Goal: Task Accomplishment & Management: Complete application form

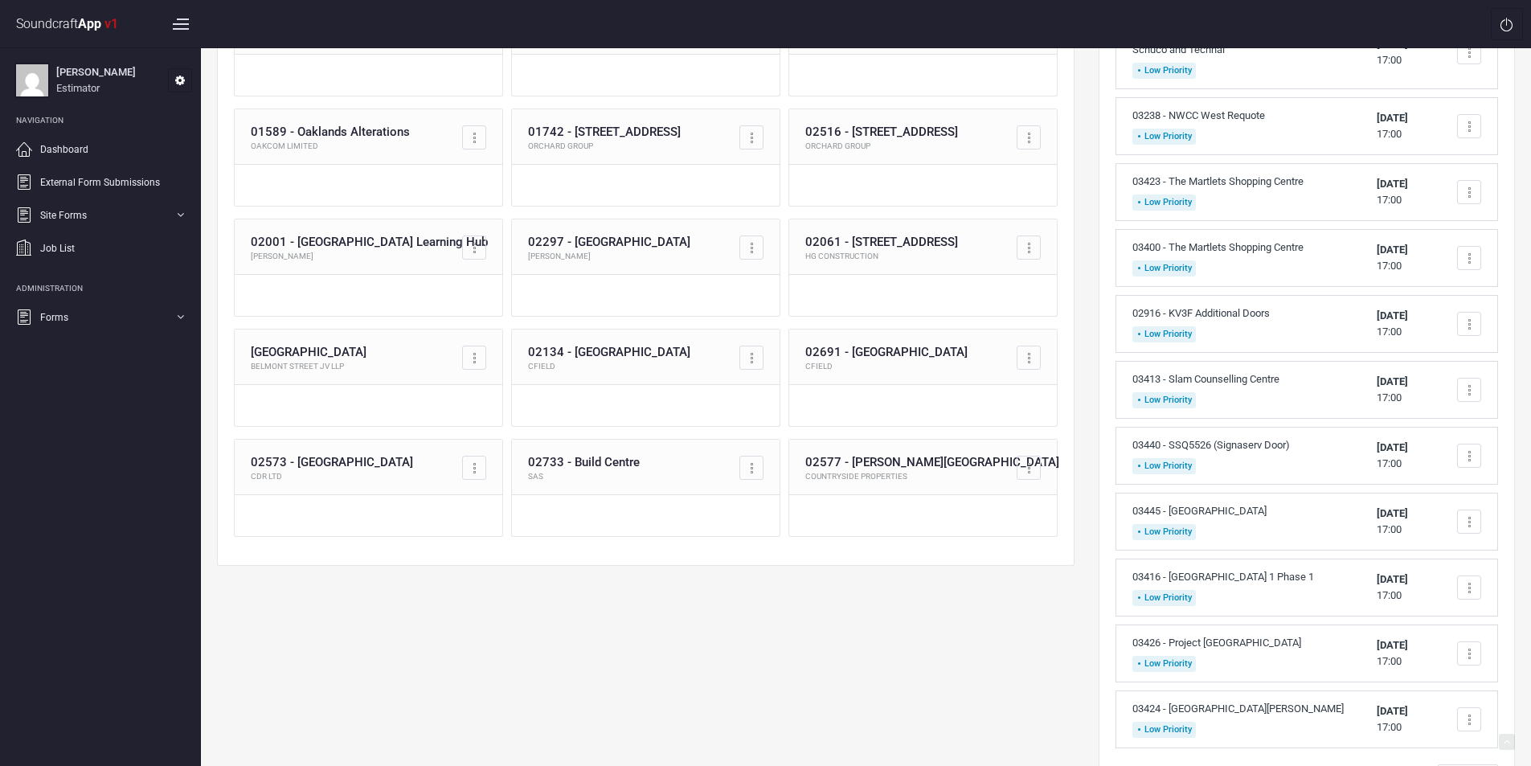
scroll to position [321, 0]
click at [1471, 457] on div at bounding box center [1469, 456] width 24 height 24
click at [1406, 497] on link "Complete task" at bounding box center [1400, 494] width 159 height 32
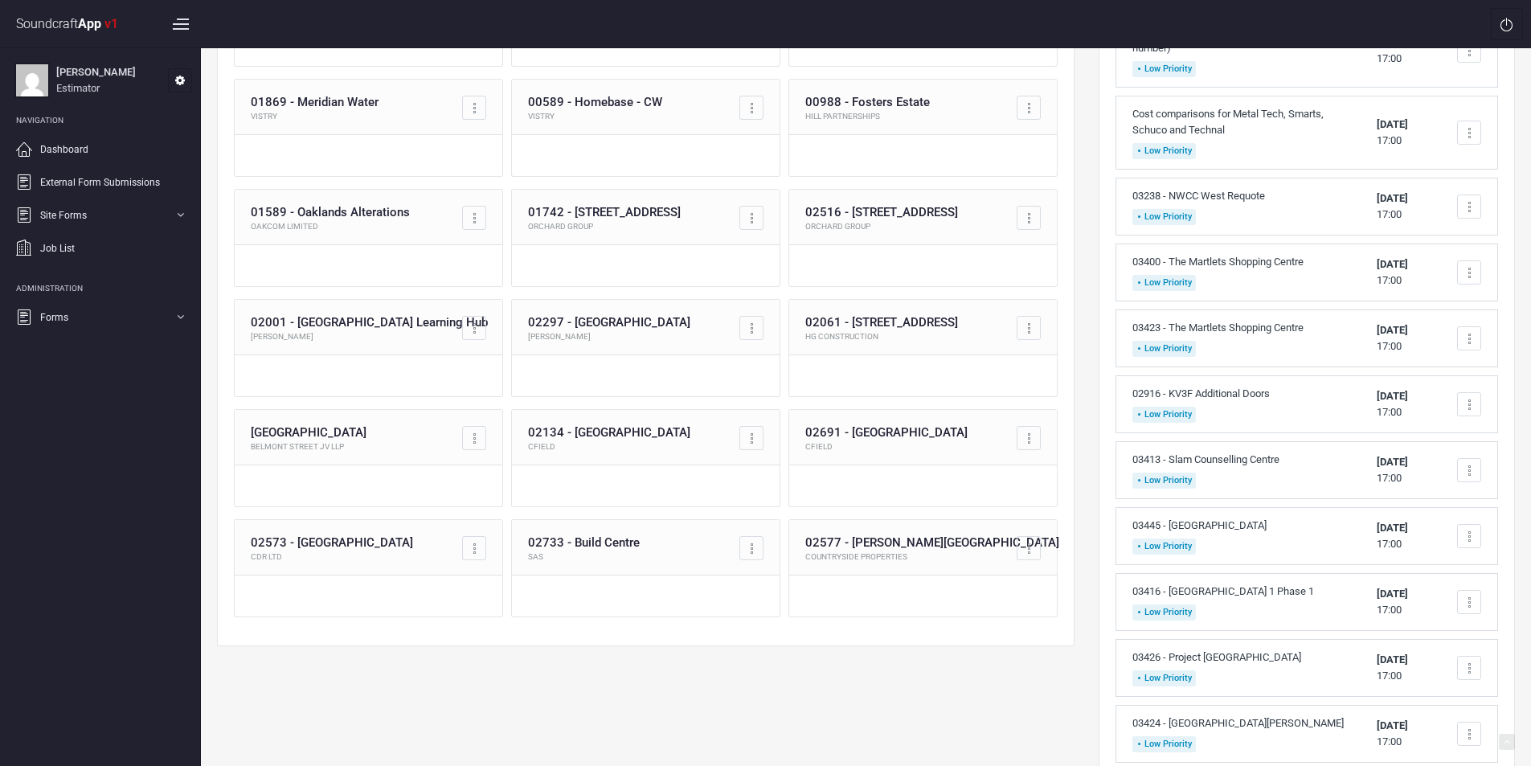
scroll to position [340, 0]
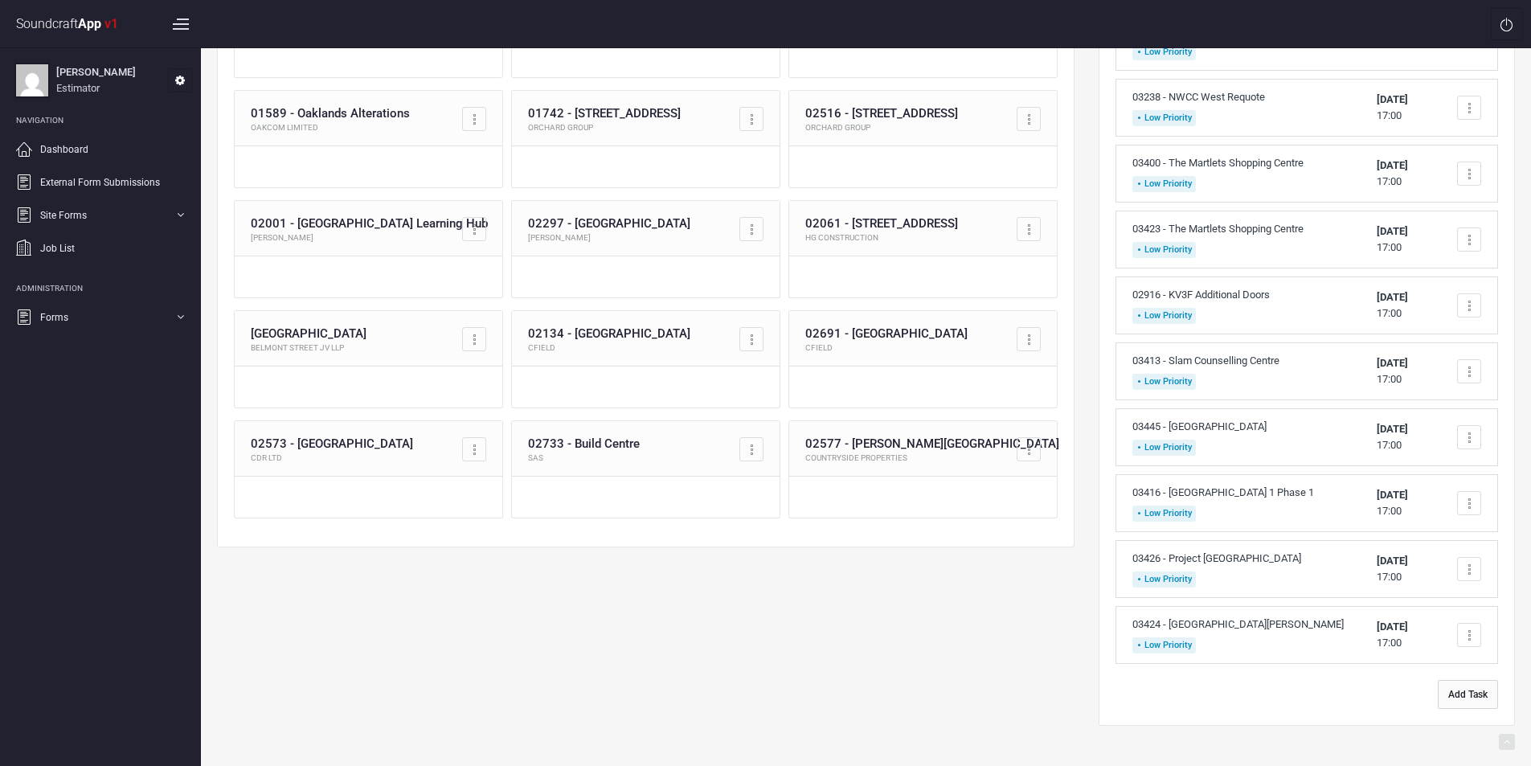
drag, startPoint x: 1477, startPoint y: 700, endPoint x: 1468, endPoint y: 684, distance: 18.7
click at [1477, 700] on button "Add Task" at bounding box center [1468, 694] width 60 height 29
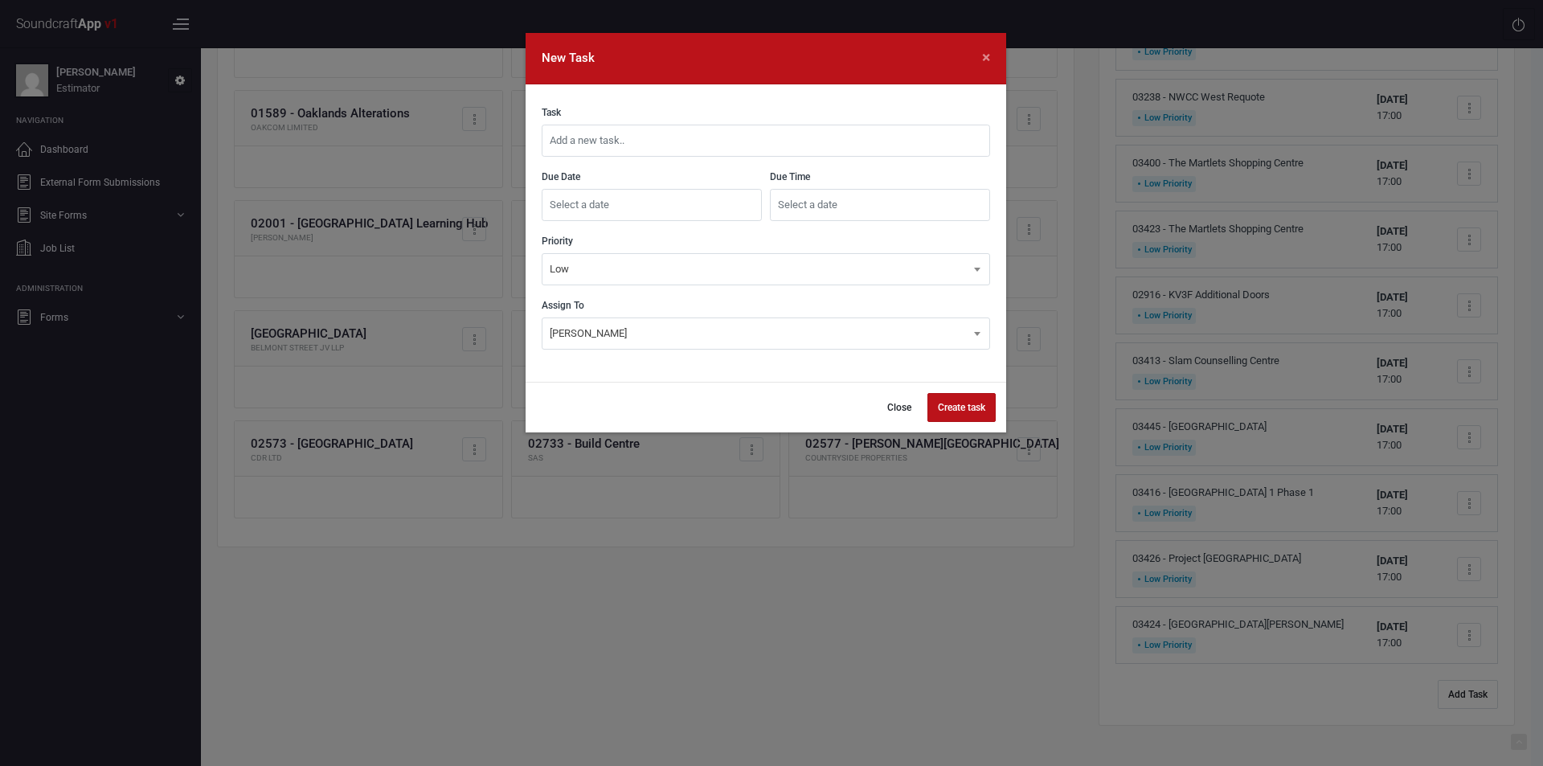
click at [708, 138] on input "text" at bounding box center [766, 141] width 448 height 32
type input "03477 - [GEOGRAPHIC_DATA]"
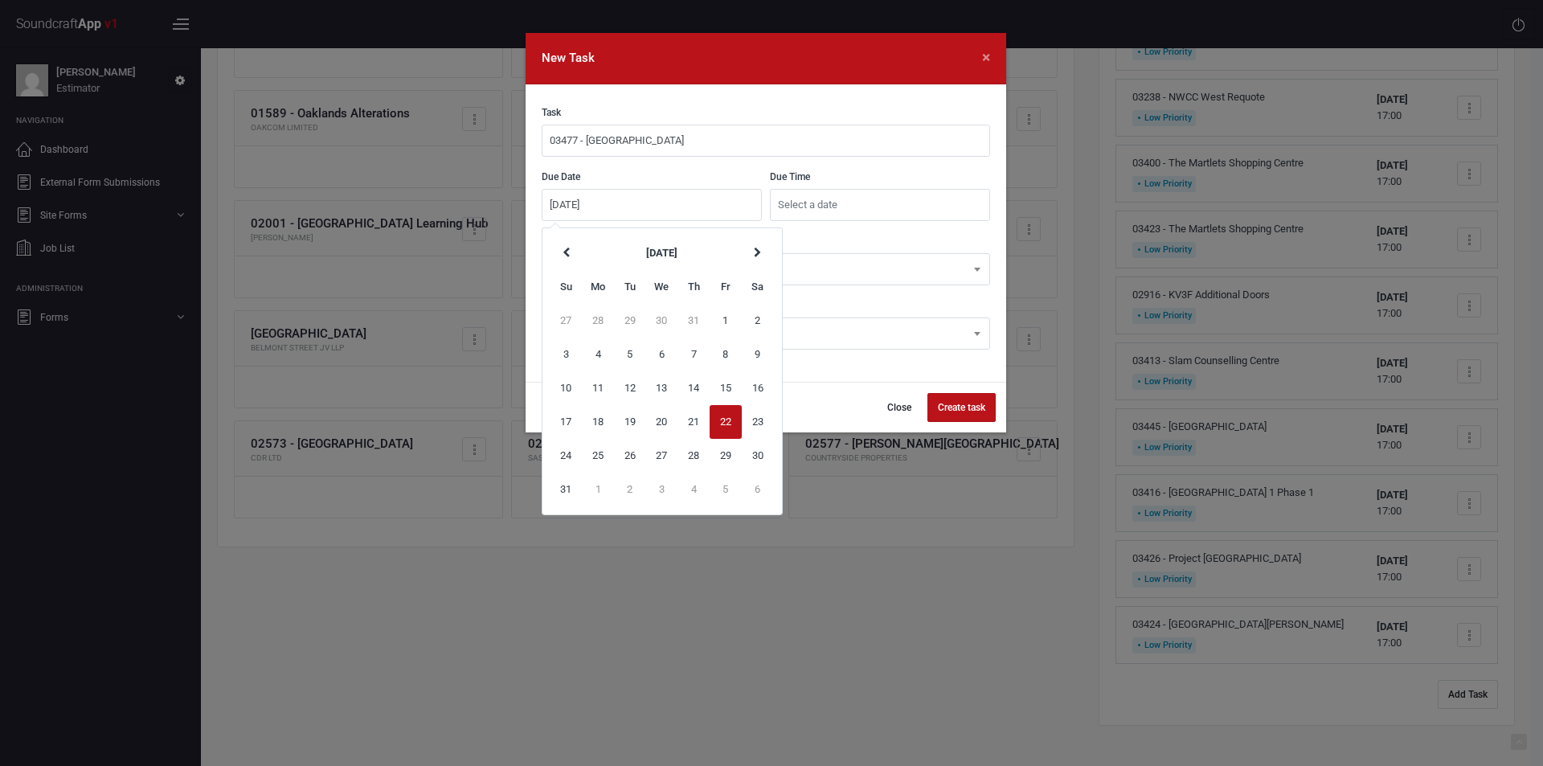
type input "[DATE]"
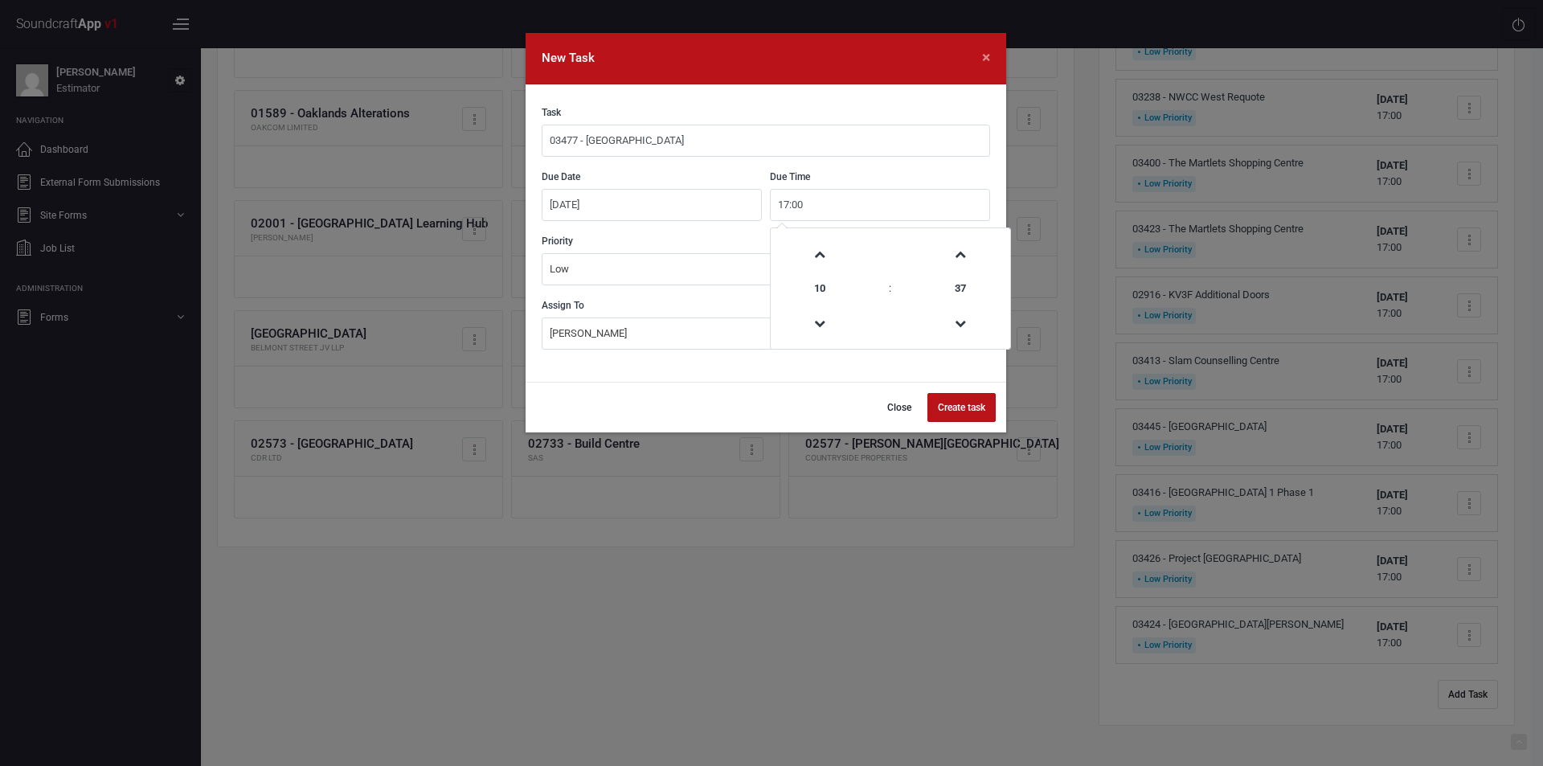
type input "17:00"
click at [966, 405] on button "Create task" at bounding box center [961, 407] width 68 height 29
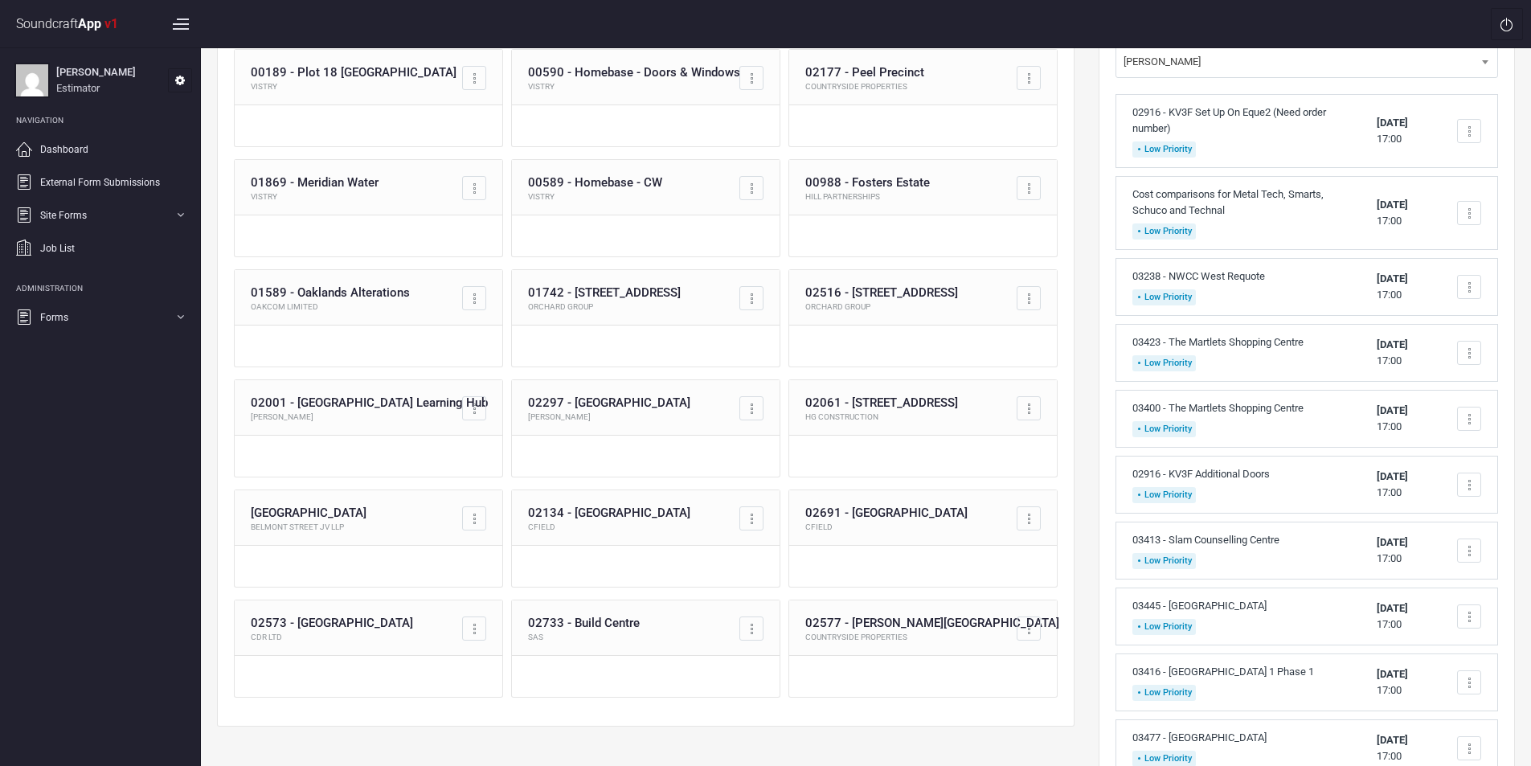
scroll to position [241, 0]
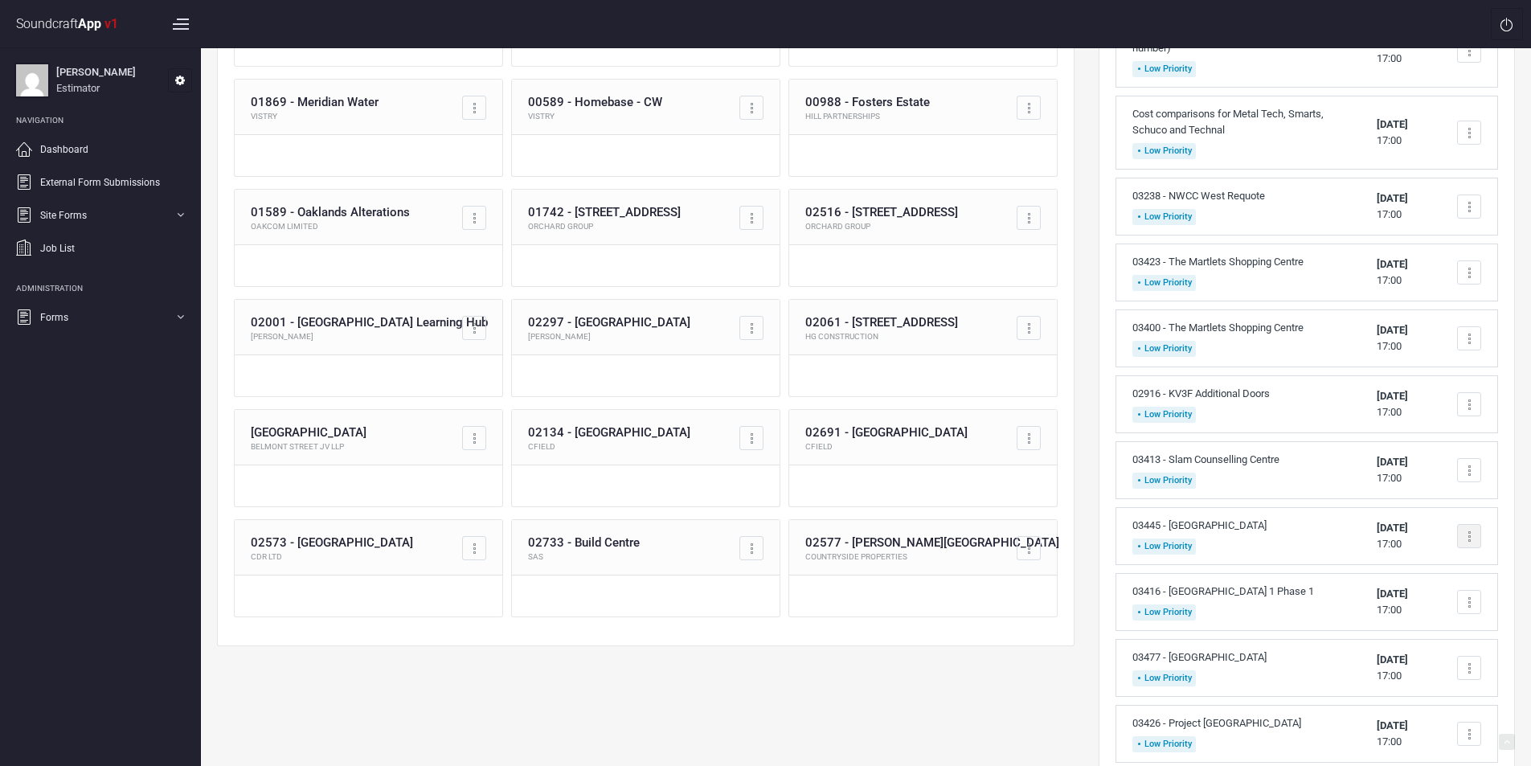
click at [1474, 534] on div at bounding box center [1469, 536] width 24 height 24
click at [1410, 568] on link "Complete task" at bounding box center [1400, 575] width 159 height 32
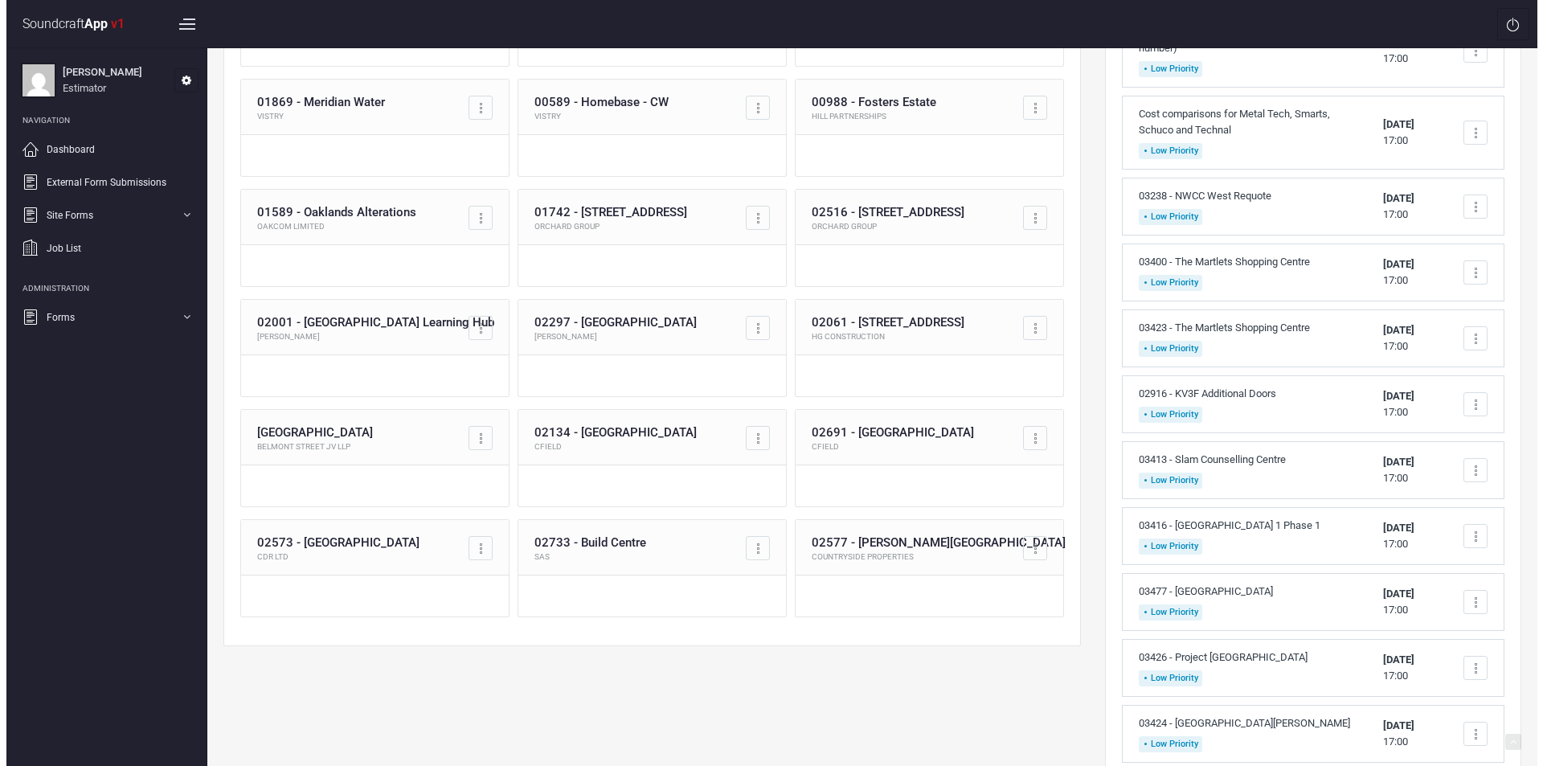
scroll to position [340, 0]
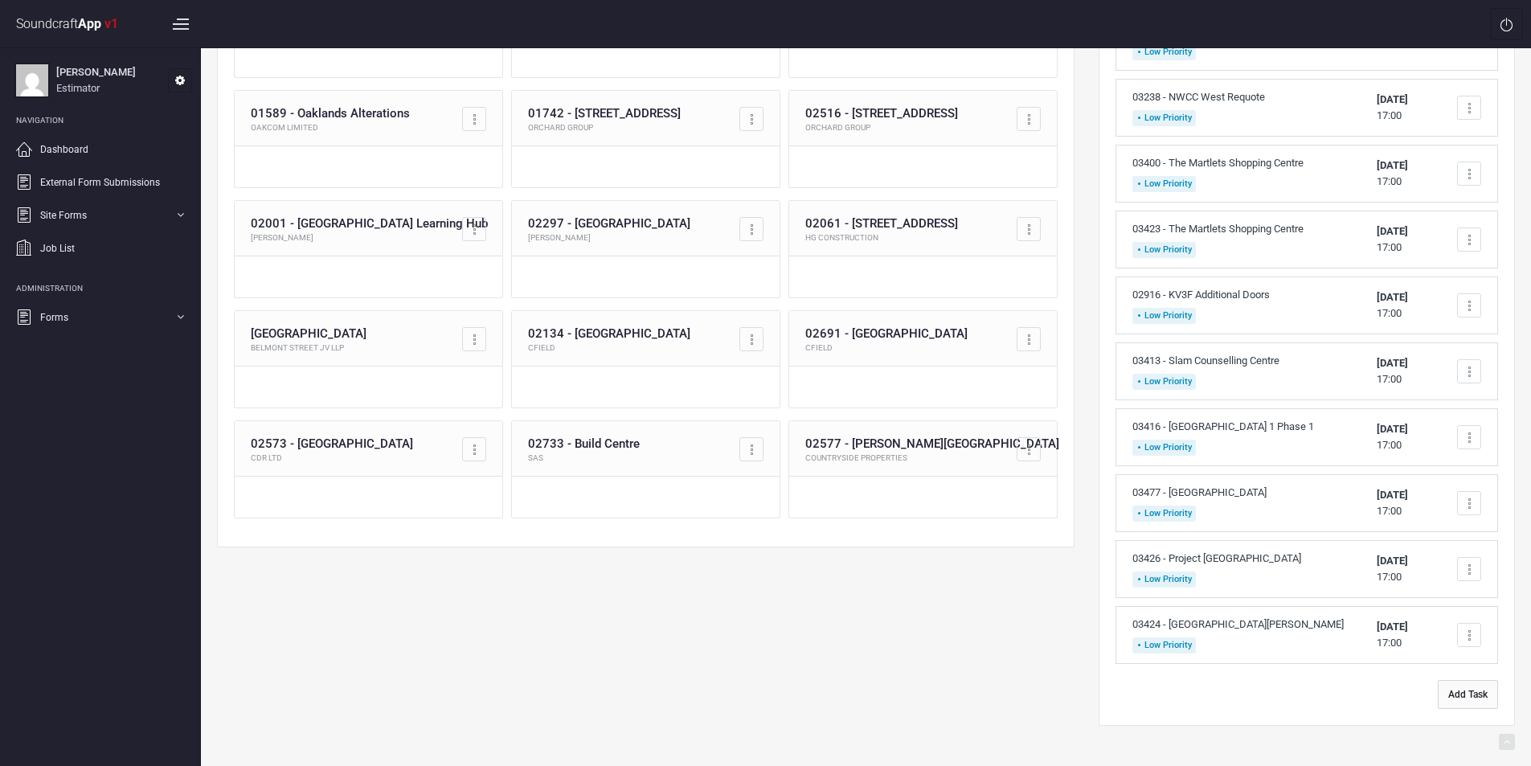
click at [1457, 698] on button "Add Task" at bounding box center [1468, 694] width 60 height 29
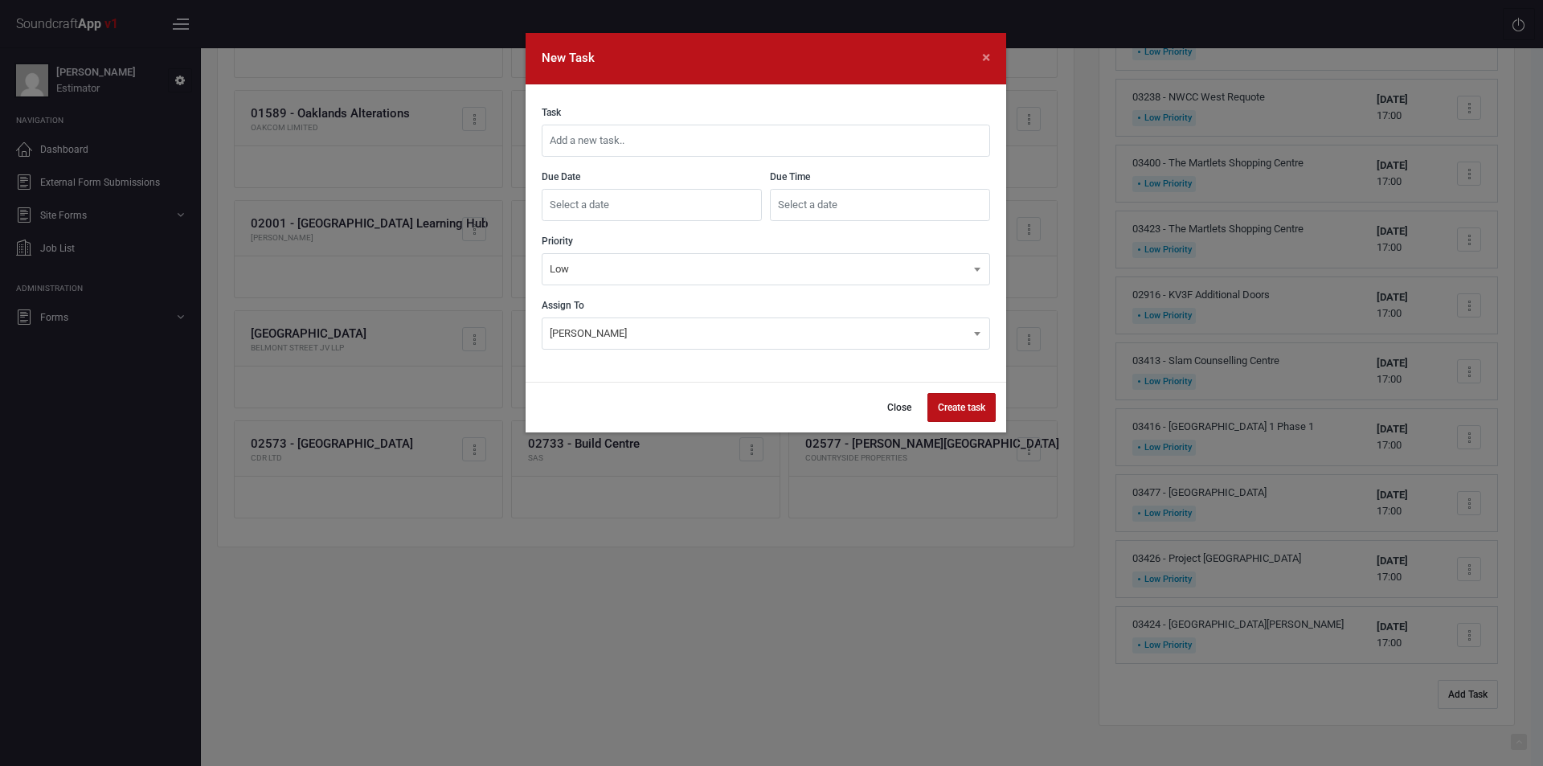
click at [668, 141] on input "text" at bounding box center [766, 141] width 448 height 32
type input "[GEOGRAPHIC_DATA]"
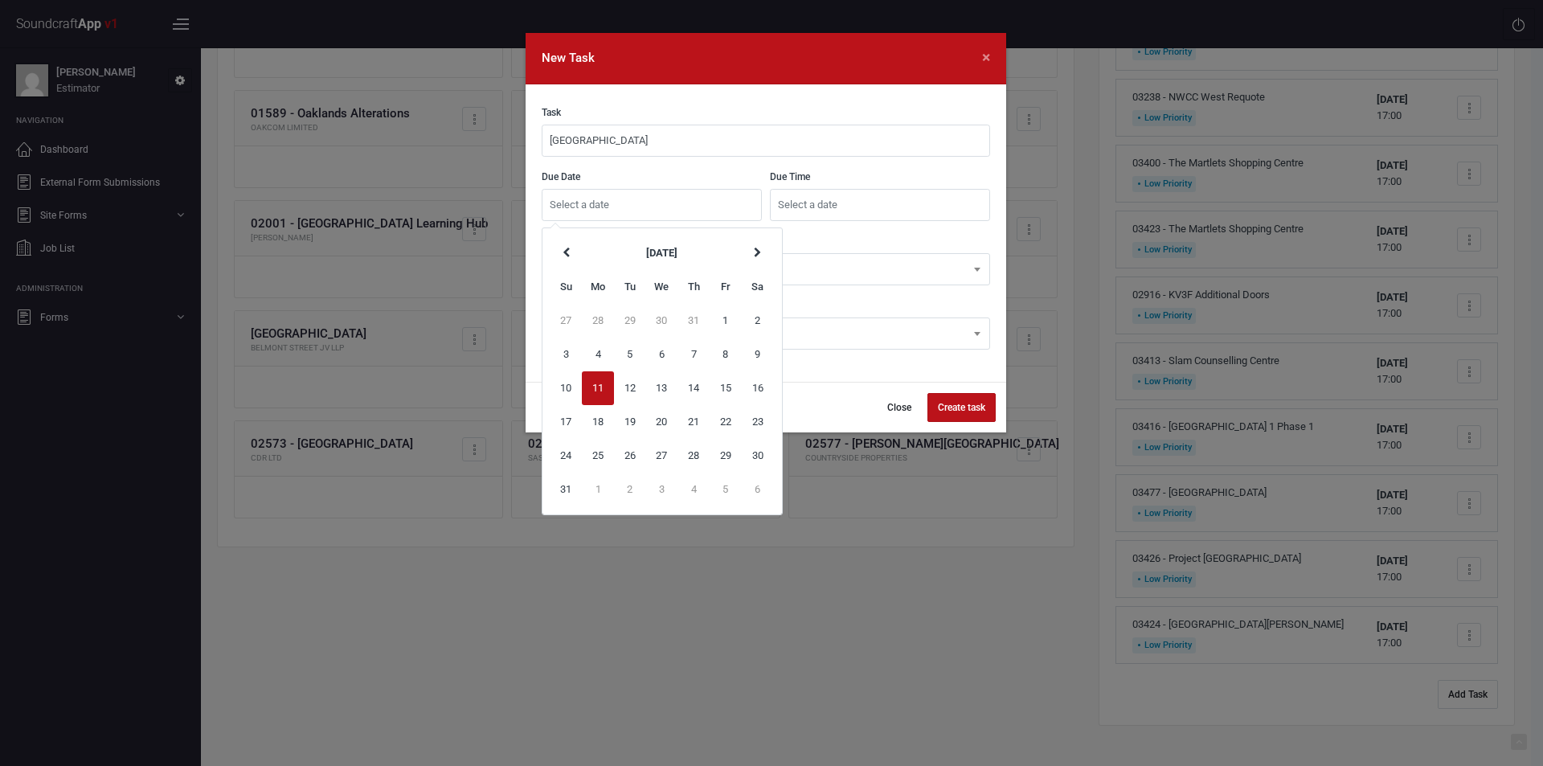
click at [630, 203] on input "text" at bounding box center [652, 205] width 220 height 32
type input "[DATE]"
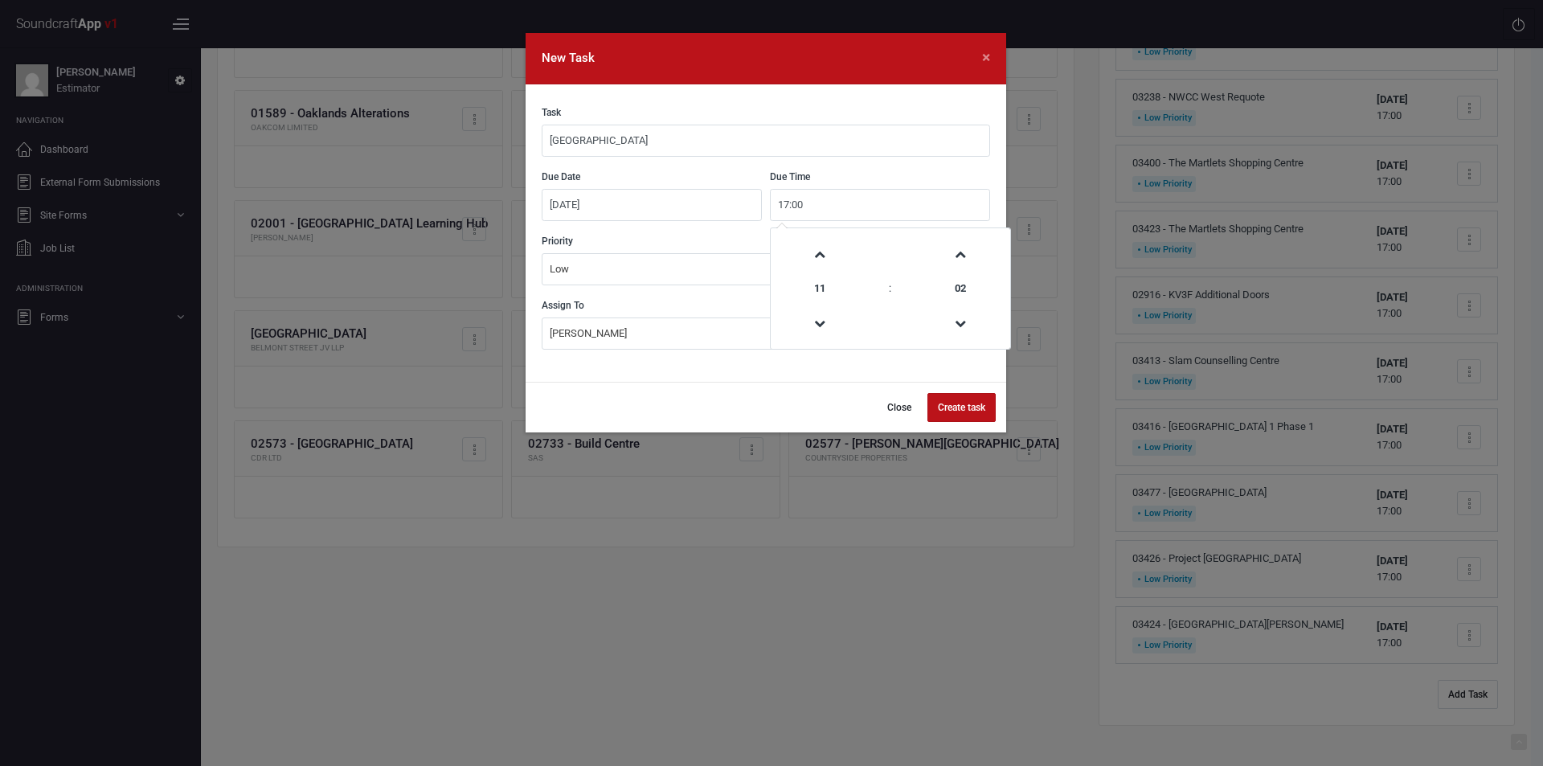
type input "17:00"
click at [961, 408] on button "Create task" at bounding box center [961, 407] width 68 height 29
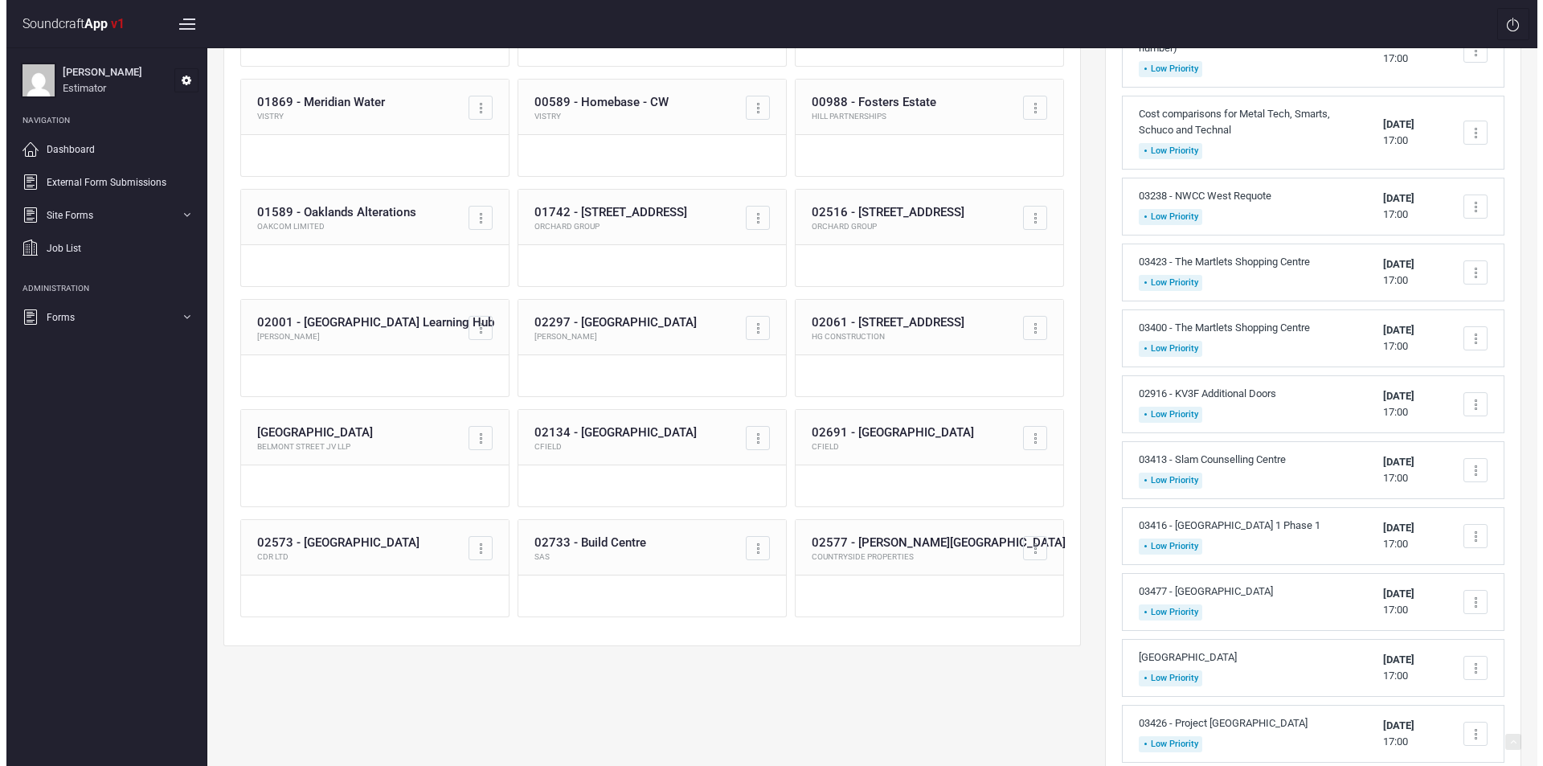
scroll to position [402, 0]
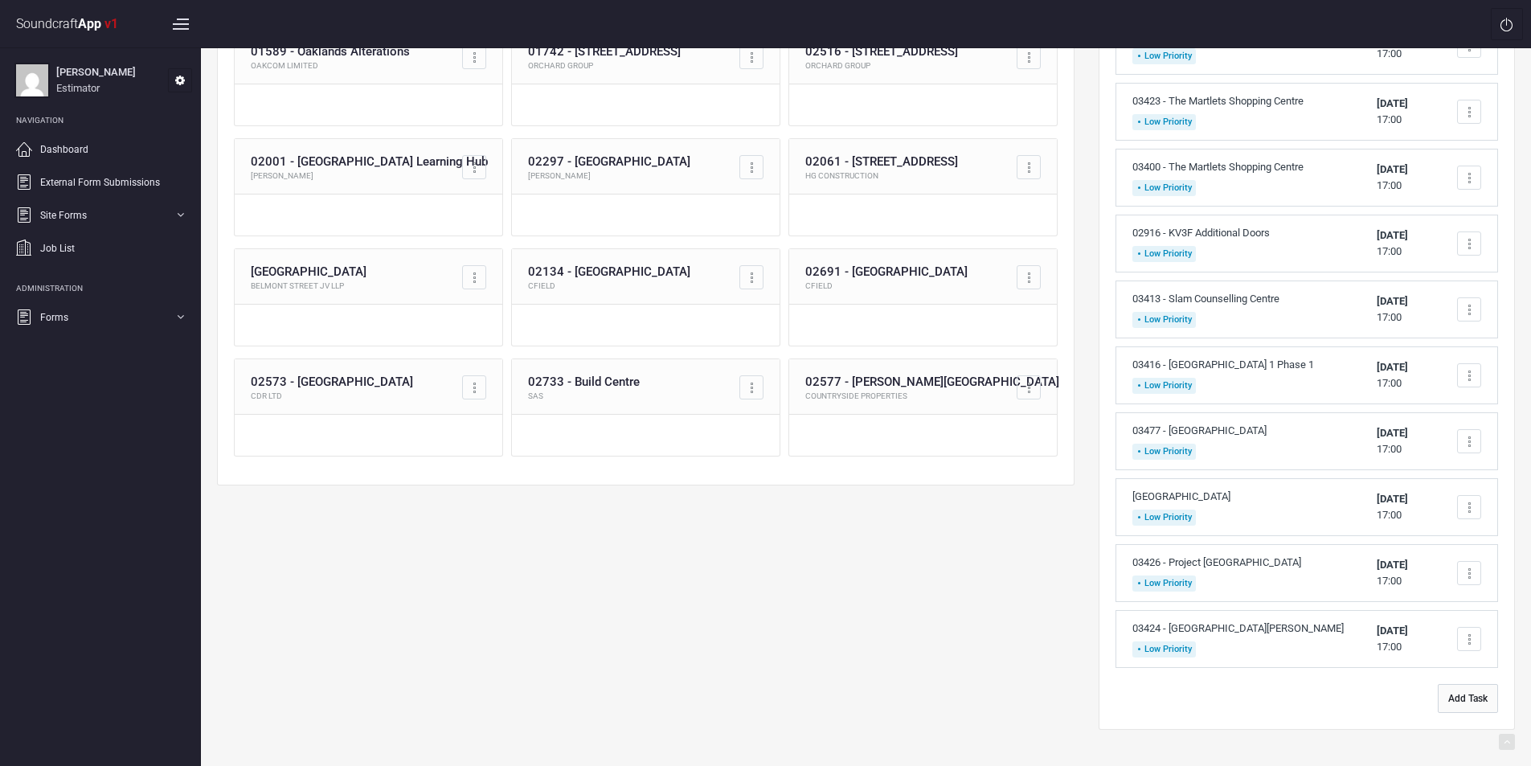
drag, startPoint x: 1473, startPoint y: 698, endPoint x: 804, endPoint y: 293, distance: 782.1
click at [1474, 698] on button "Add Task" at bounding box center [1468, 698] width 60 height 29
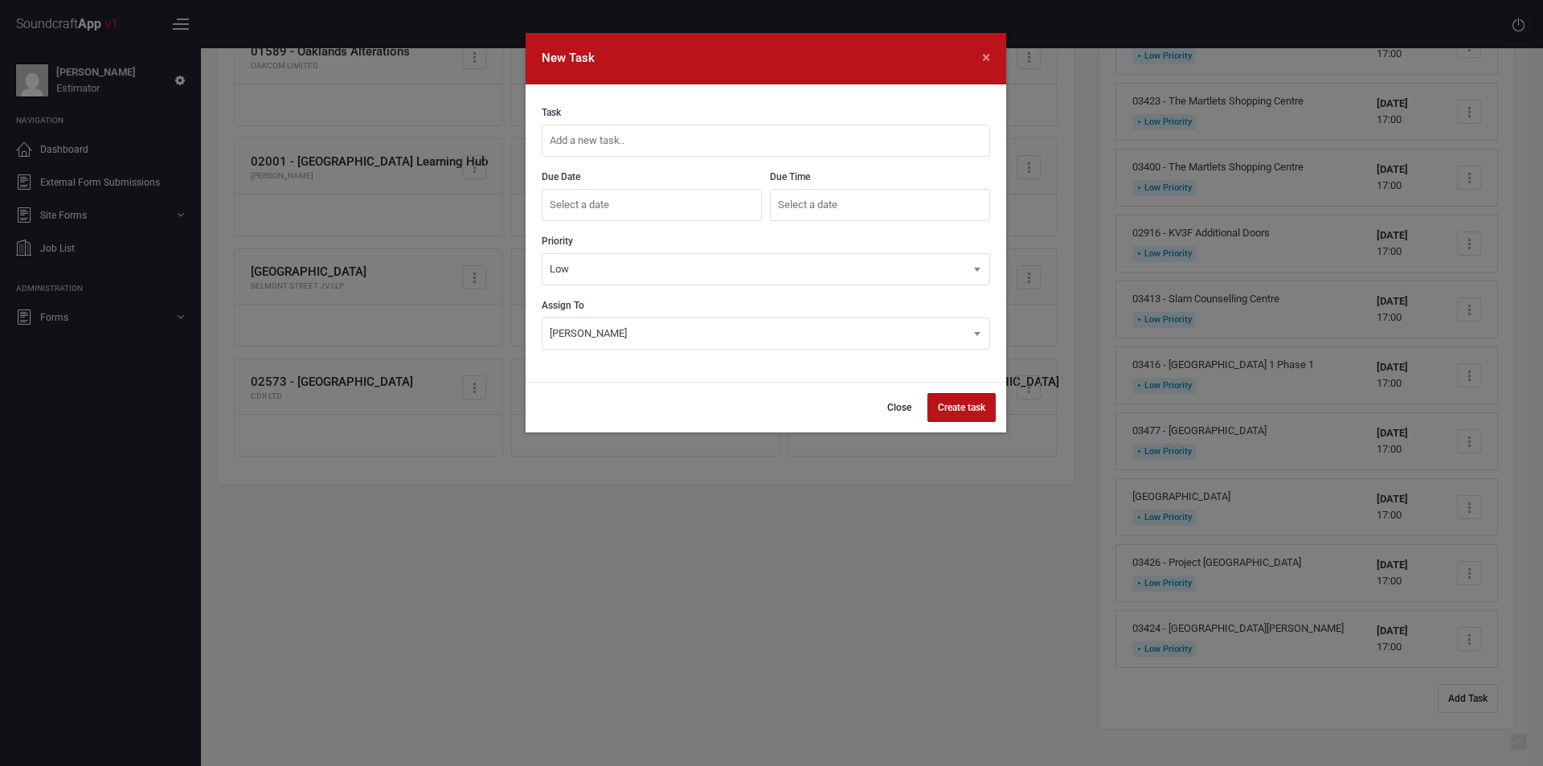
click at [641, 143] on input "text" at bounding box center [766, 141] width 448 height 32
type input "[GEOGRAPHIC_DATA], [GEOGRAPHIC_DATA]"
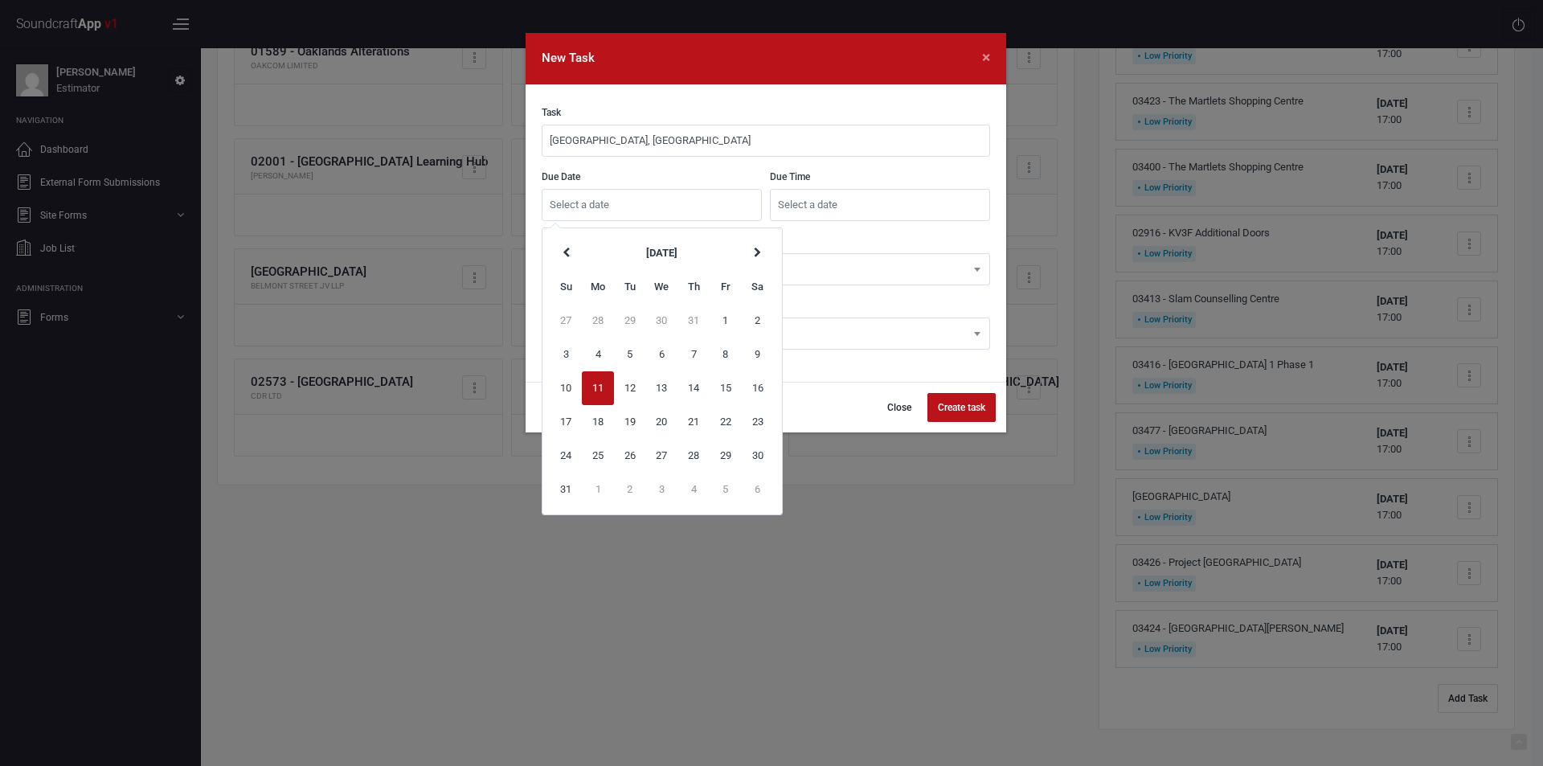
click at [615, 207] on input "text" at bounding box center [652, 205] width 220 height 32
type input "[DATE]"
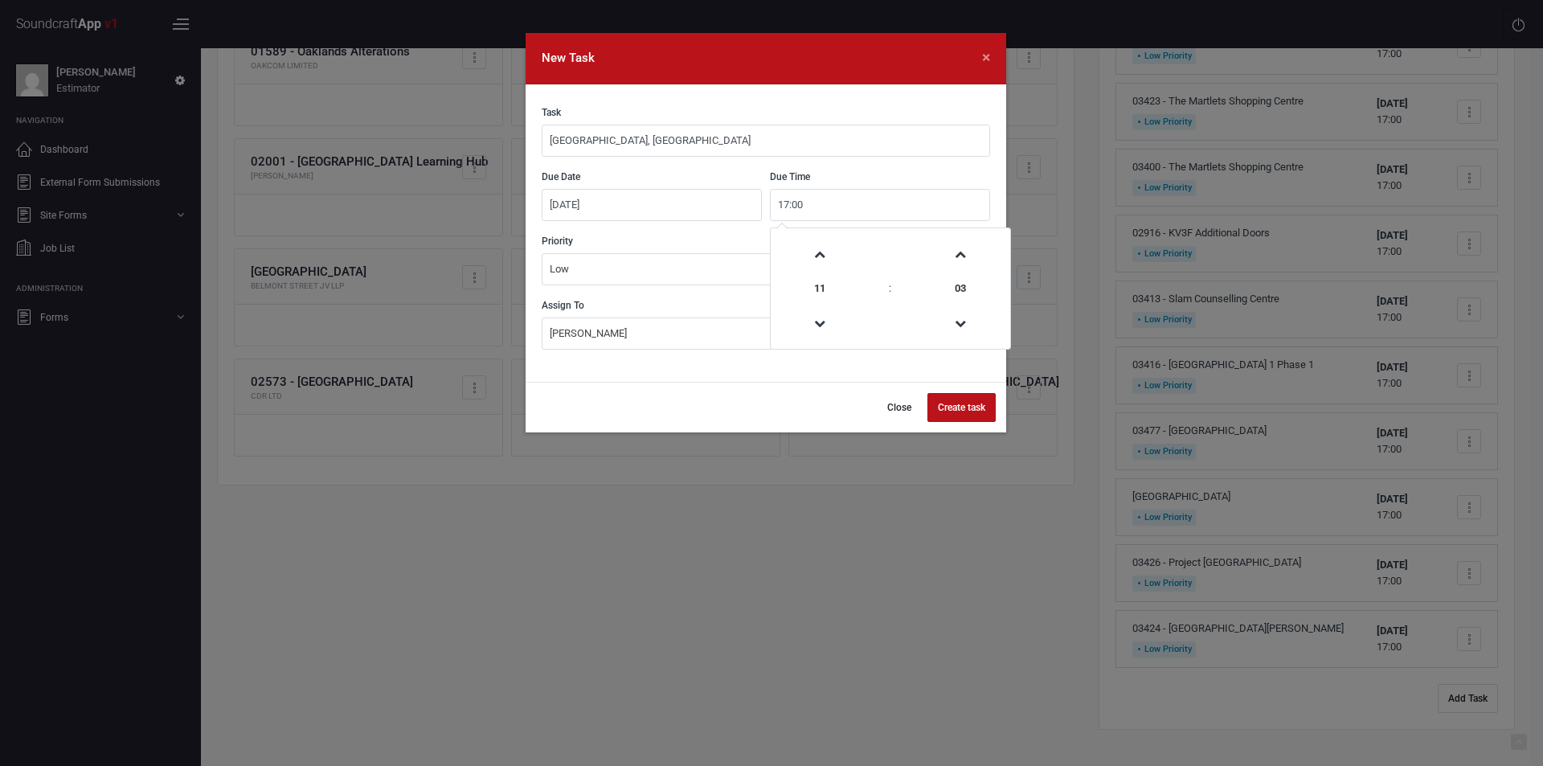
type input "17:00"
click at [960, 408] on button "Create task" at bounding box center [961, 407] width 68 height 29
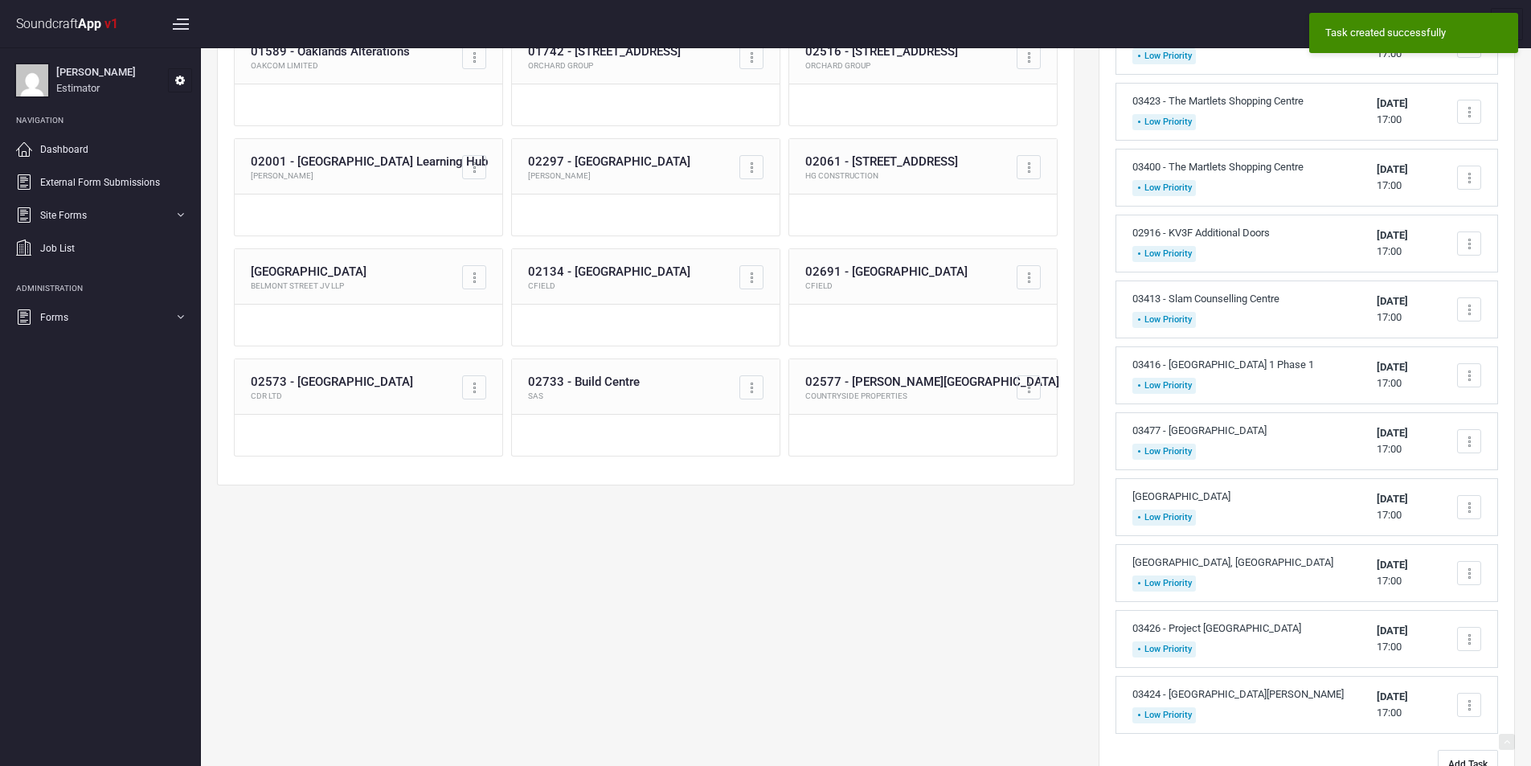
scroll to position [472, 0]
